Goal: Check status

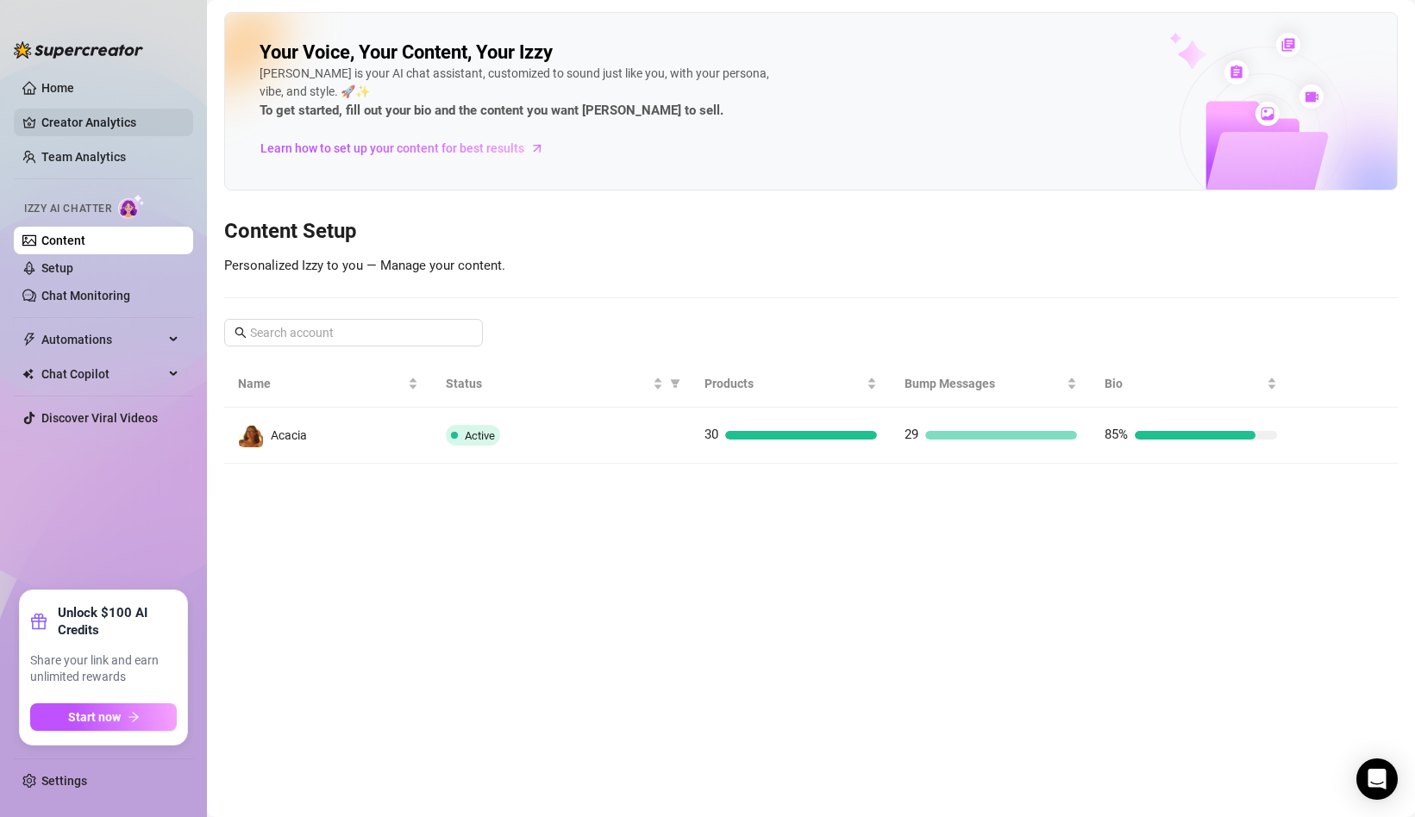
click at [103, 124] on link "Creator Analytics" at bounding box center [110, 123] width 138 height 28
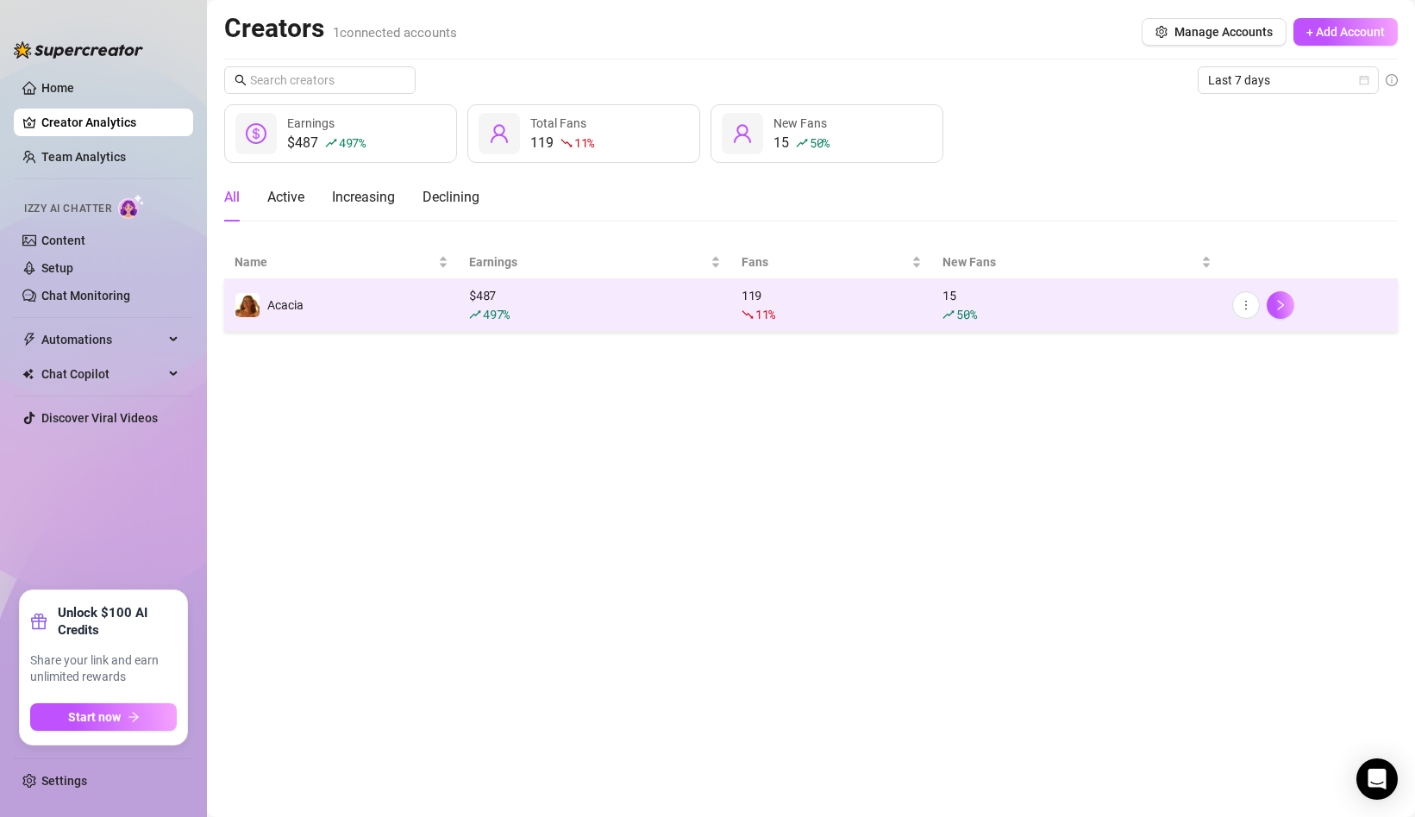
click at [677, 295] on div "$ 487 497 %" at bounding box center [595, 305] width 252 height 38
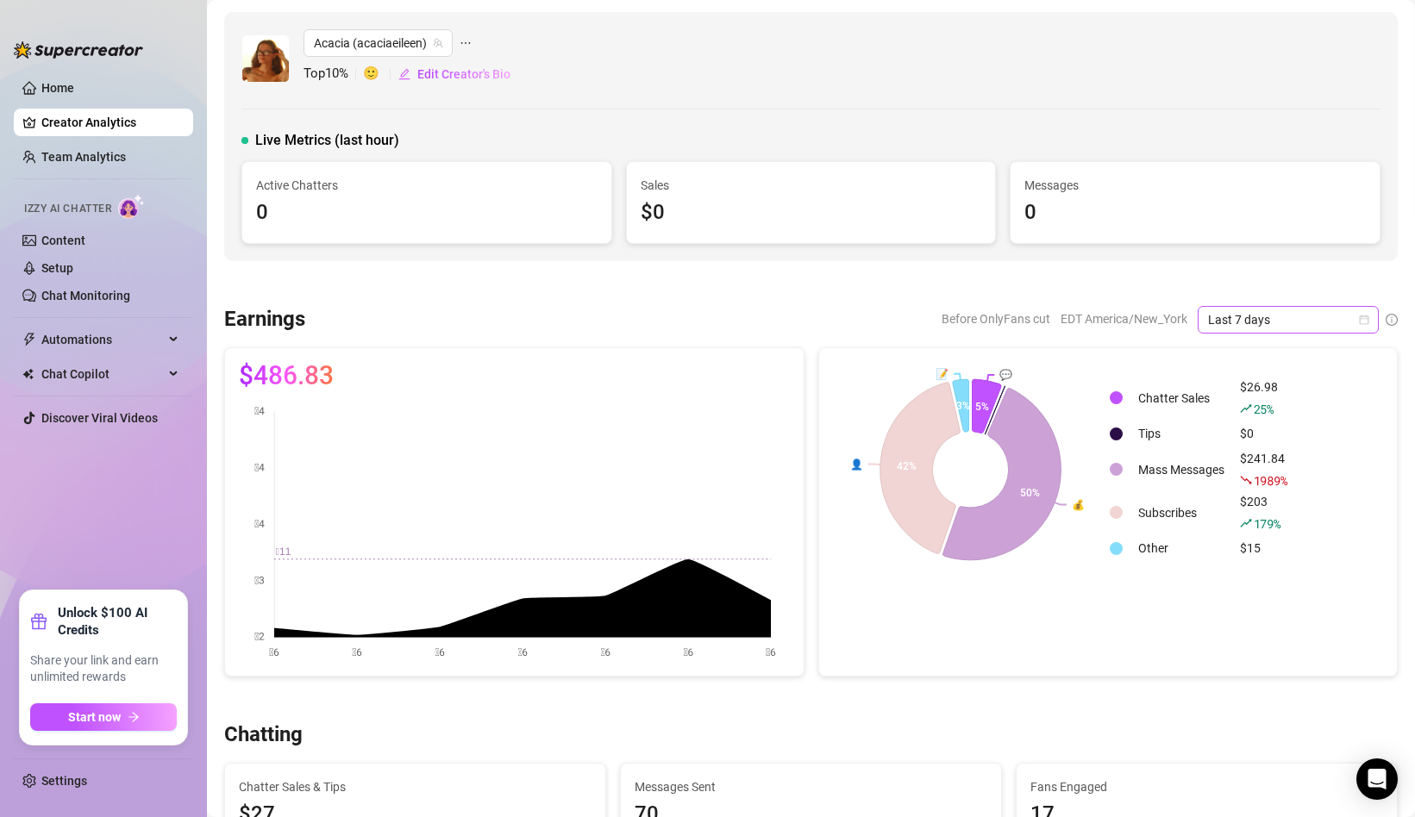
click at [1335, 323] on span "Last 7 days" at bounding box center [1288, 320] width 160 height 26
click at [1284, 346] on div "Last 24 hours" at bounding box center [1287, 354] width 153 height 19
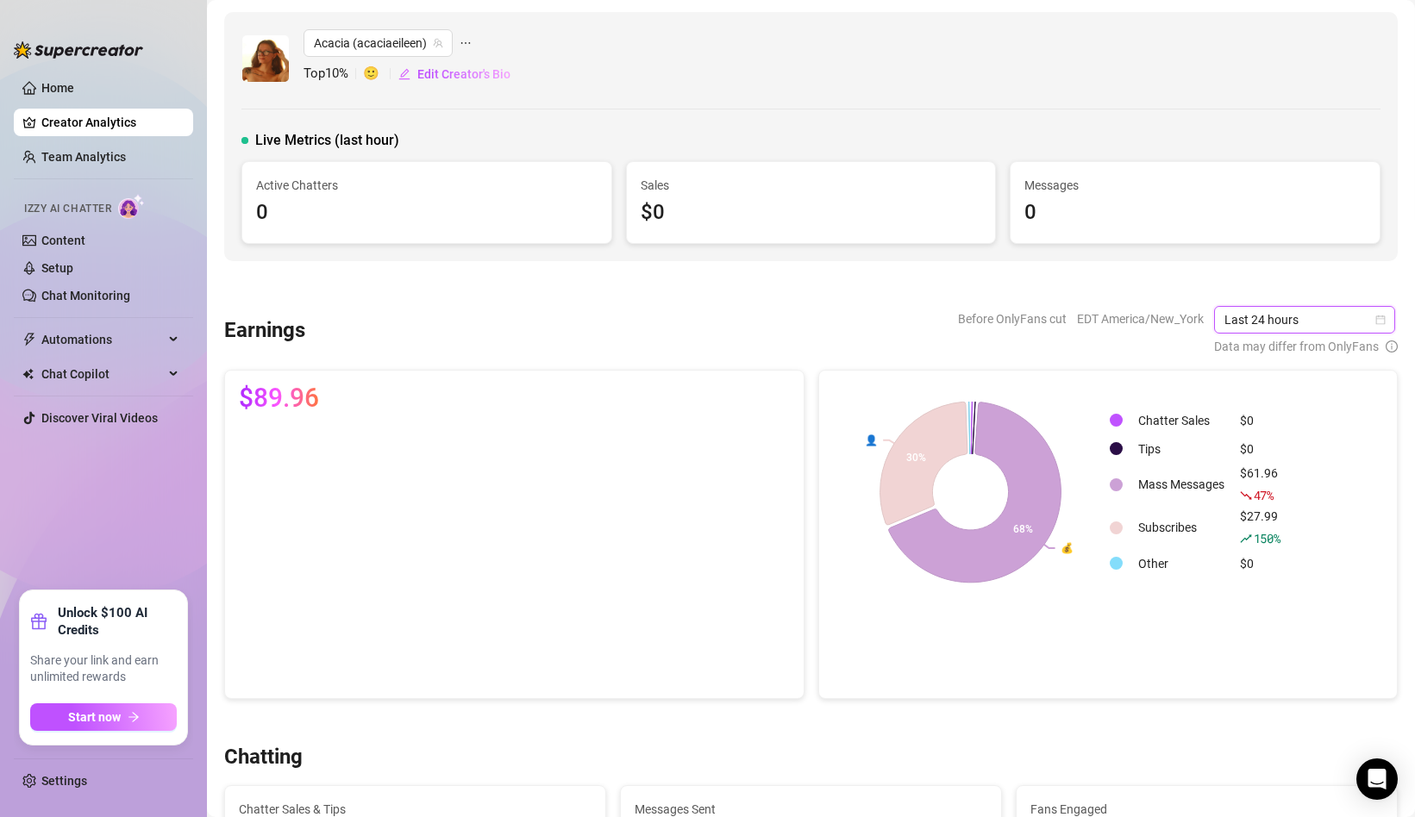
click at [1368, 323] on span "Last 24 hours" at bounding box center [1304, 320] width 160 height 26
click at [1298, 378] on div "Last 7 days" at bounding box center [1305, 381] width 153 height 19
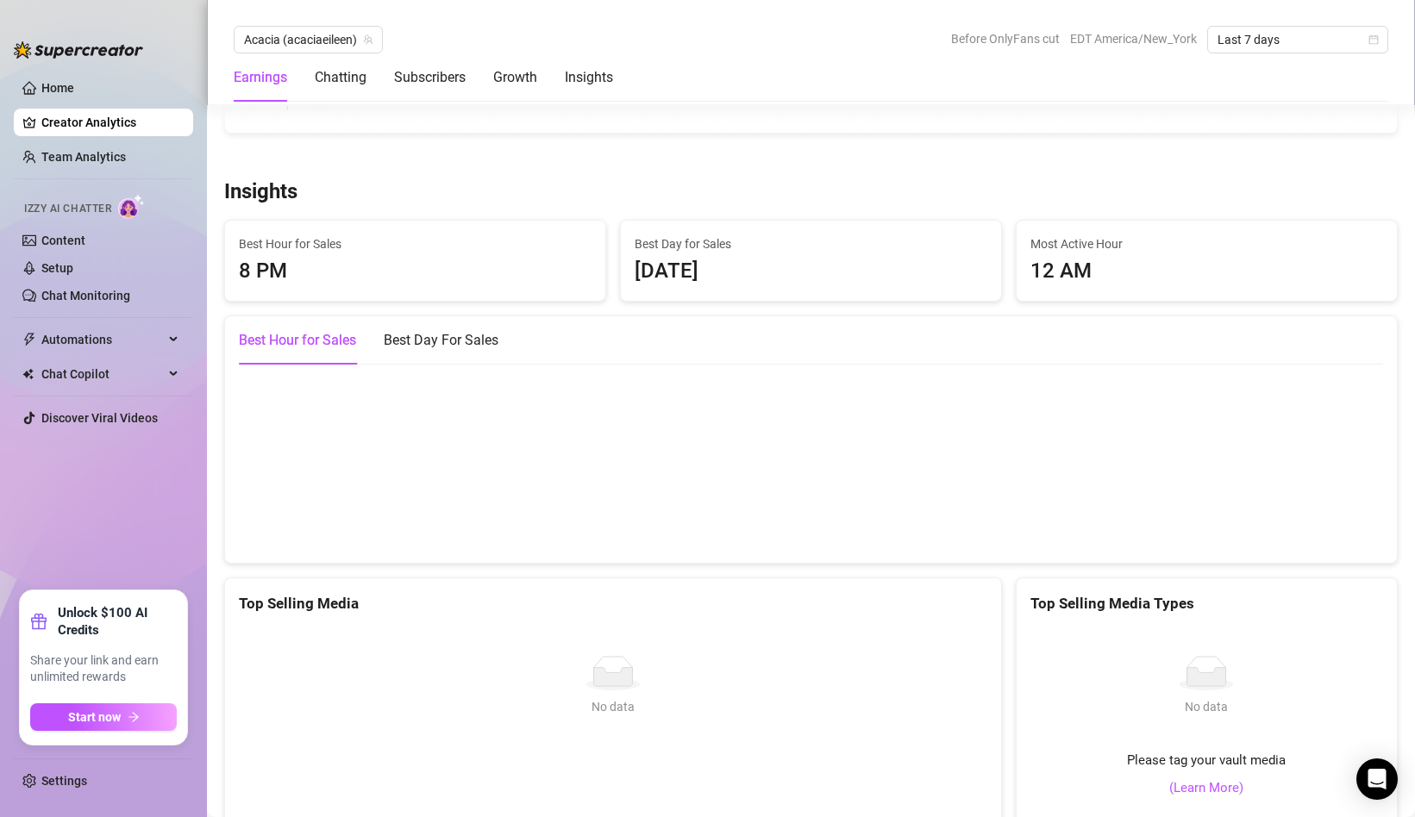
scroll to position [2352, 0]
